Goal: Find specific page/section: Find specific page/section

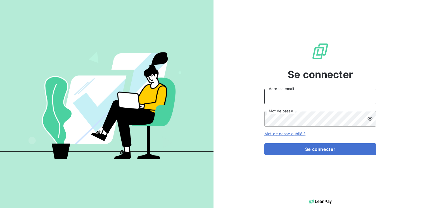
click at [280, 99] on input "Adresse email" at bounding box center [320, 97] width 112 height 16
click at [280, 99] on input "marc.sgantoro@" at bounding box center [320, 97] width 112 height 16
click at [282, 95] on input "marc.sgraantoro@" at bounding box center [320, 97] width 112 height 16
click at [300, 96] on input "marc.santoro@" at bounding box center [320, 97] width 112 height 16
type input "marc.santoro@graitec.com"
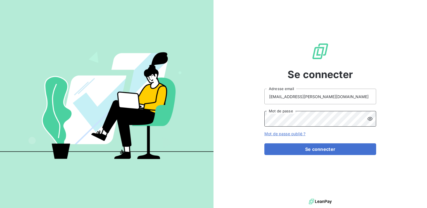
click at [264, 143] on button "Se connecter" at bounding box center [320, 149] width 112 height 12
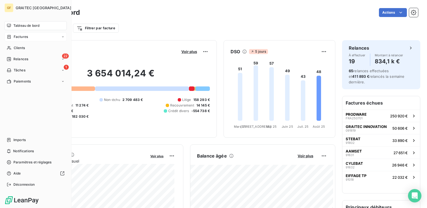
click at [23, 37] on span "Factures" at bounding box center [21, 36] width 14 height 5
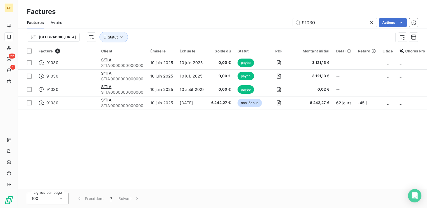
click at [291, 28] on div "Factures Avoirs 91030 Actions" at bounding box center [222, 23] width 409 height 12
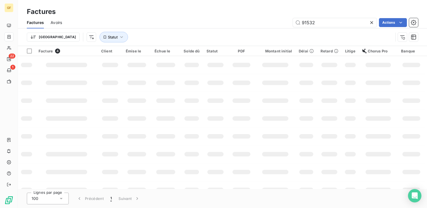
type input "91532"
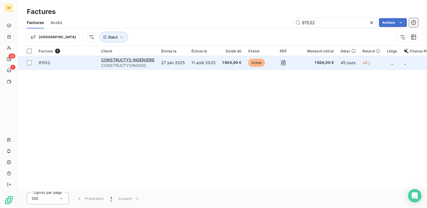
click at [178, 60] on td "27 juin 2025" at bounding box center [173, 62] width 30 height 13
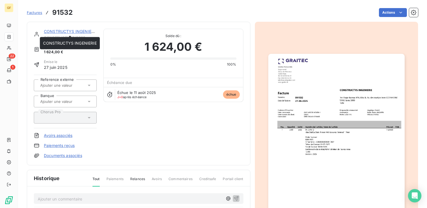
click at [77, 33] on link "CONSTRUCTYS INGENIERIE" at bounding box center [70, 31] width 53 height 5
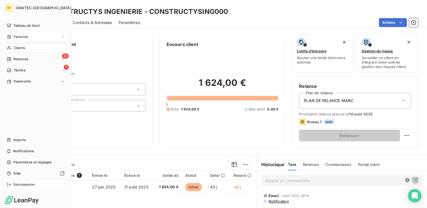
click at [20, 186] on span "Déconnexion" at bounding box center [23, 184] width 21 height 5
